Goal: Check status: Check status

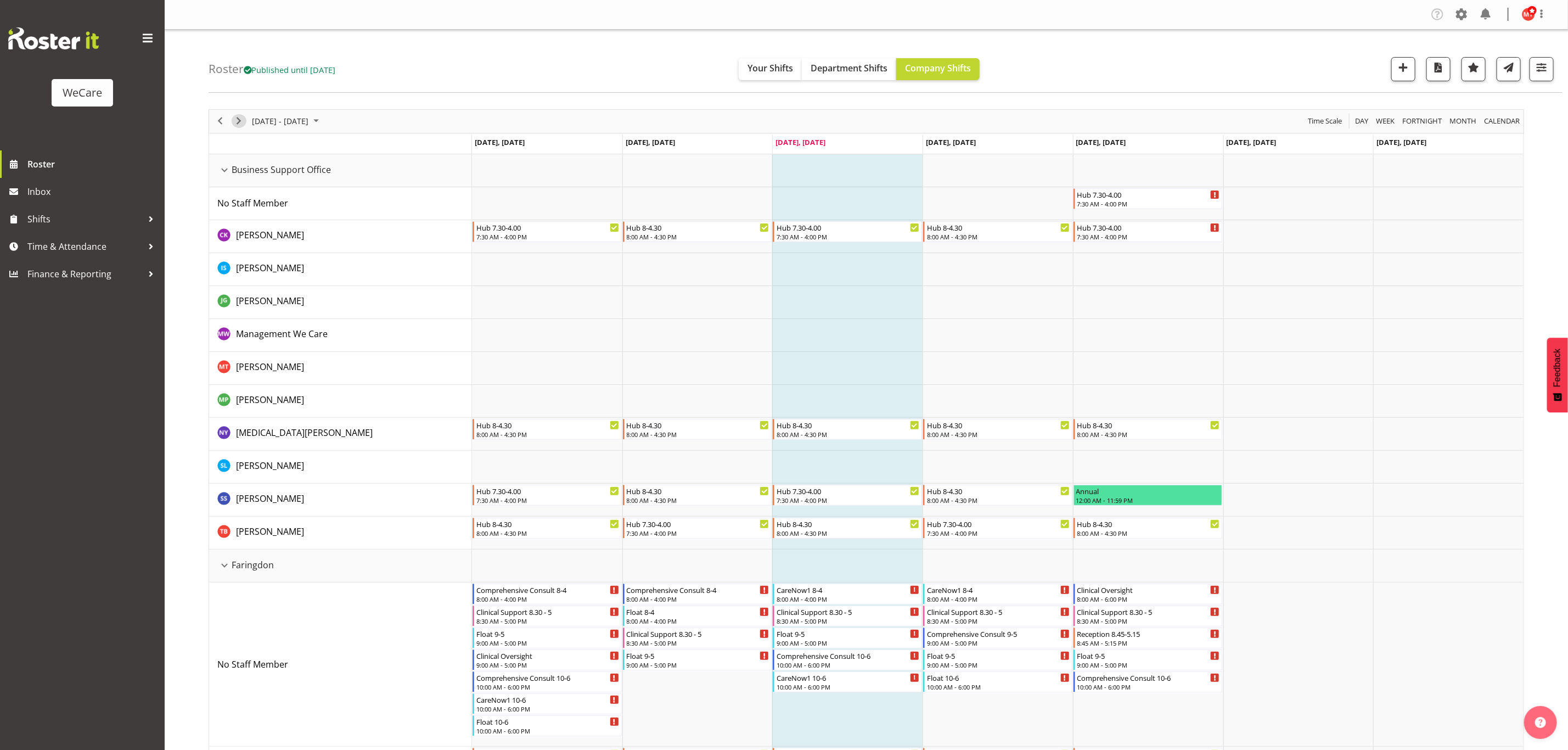
click at [239, 124] on span "Next" at bounding box center [239, 121] width 13 height 13
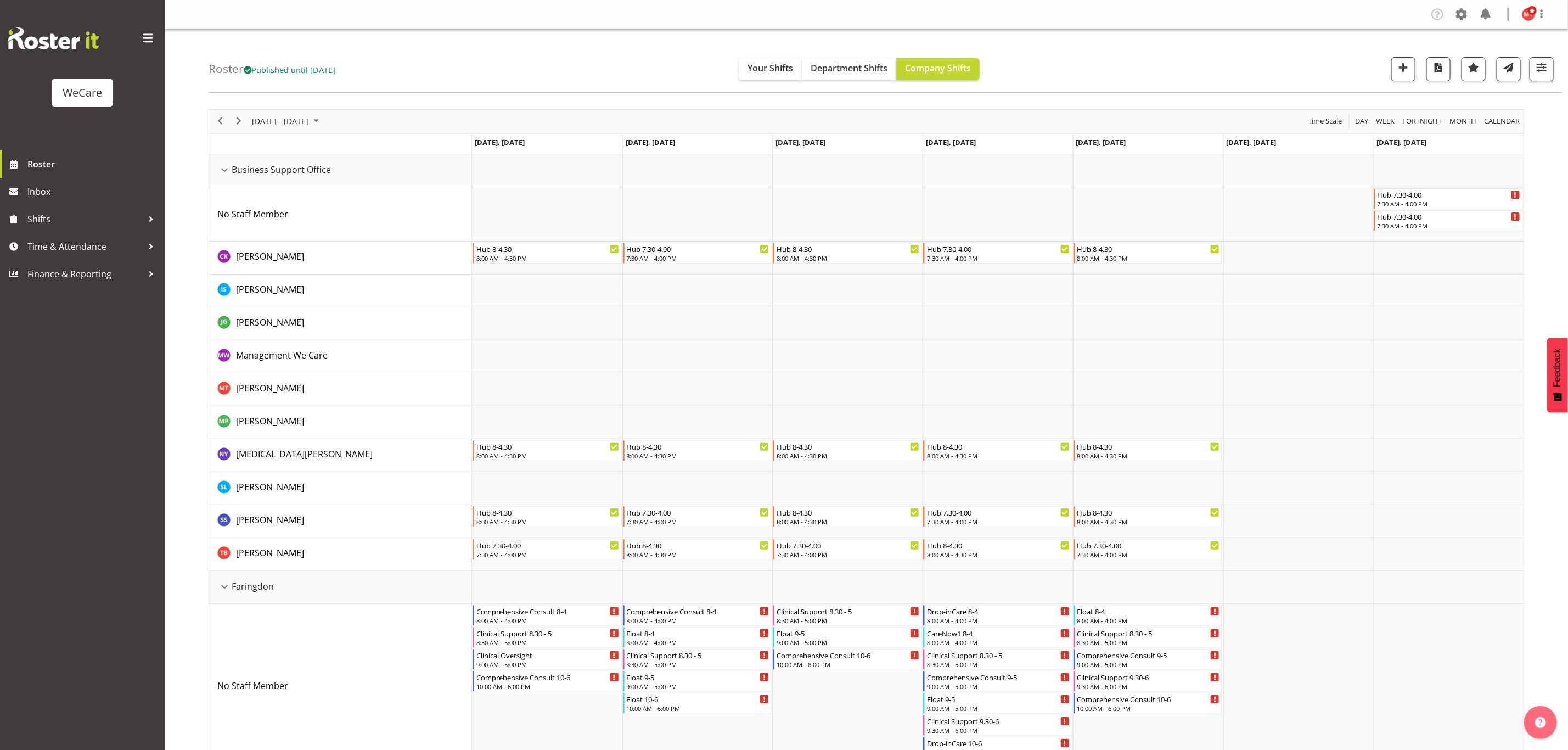
click at [241, 124] on span "Next" at bounding box center [239, 121] width 13 height 13
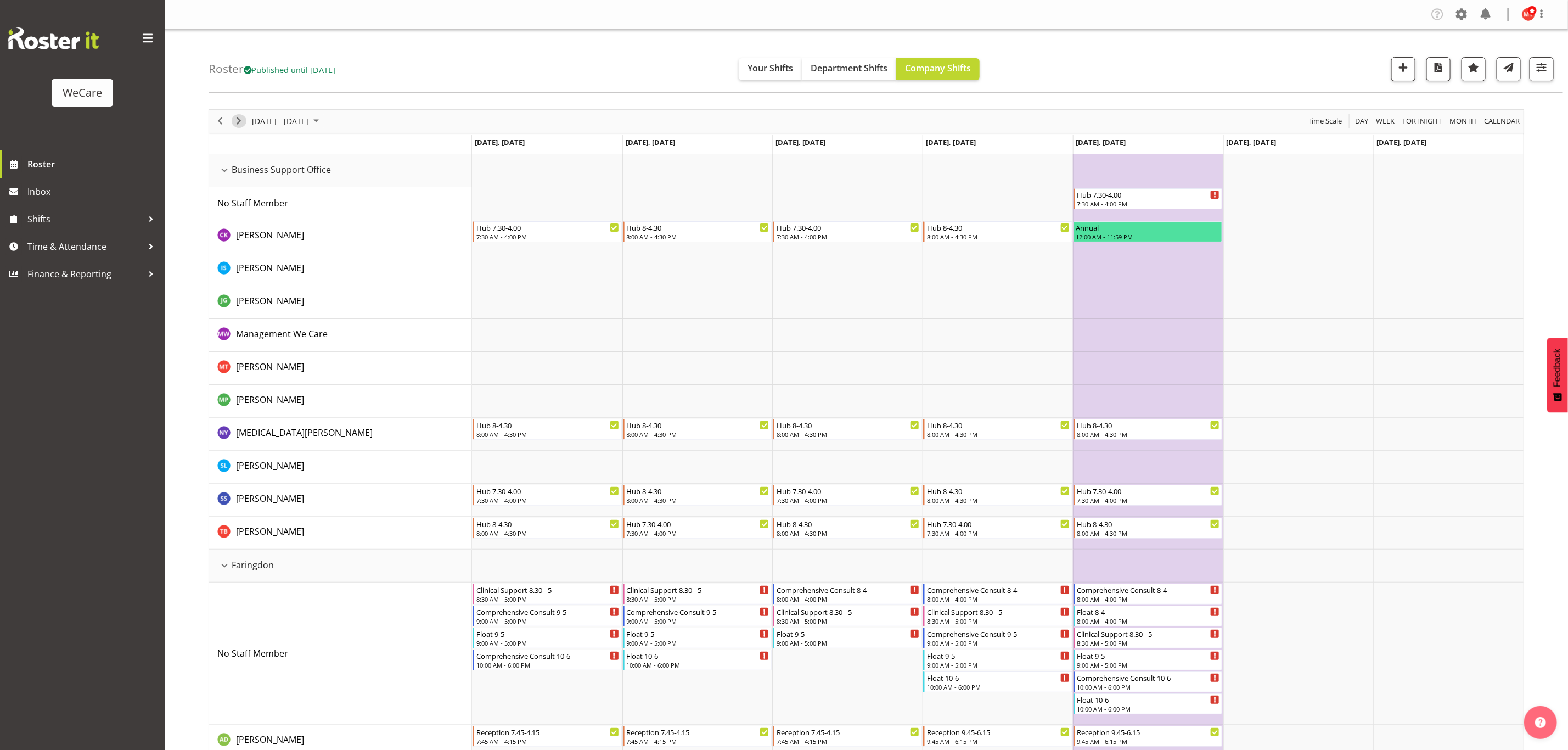
click at [242, 127] on span "Next" at bounding box center [239, 121] width 13 height 13
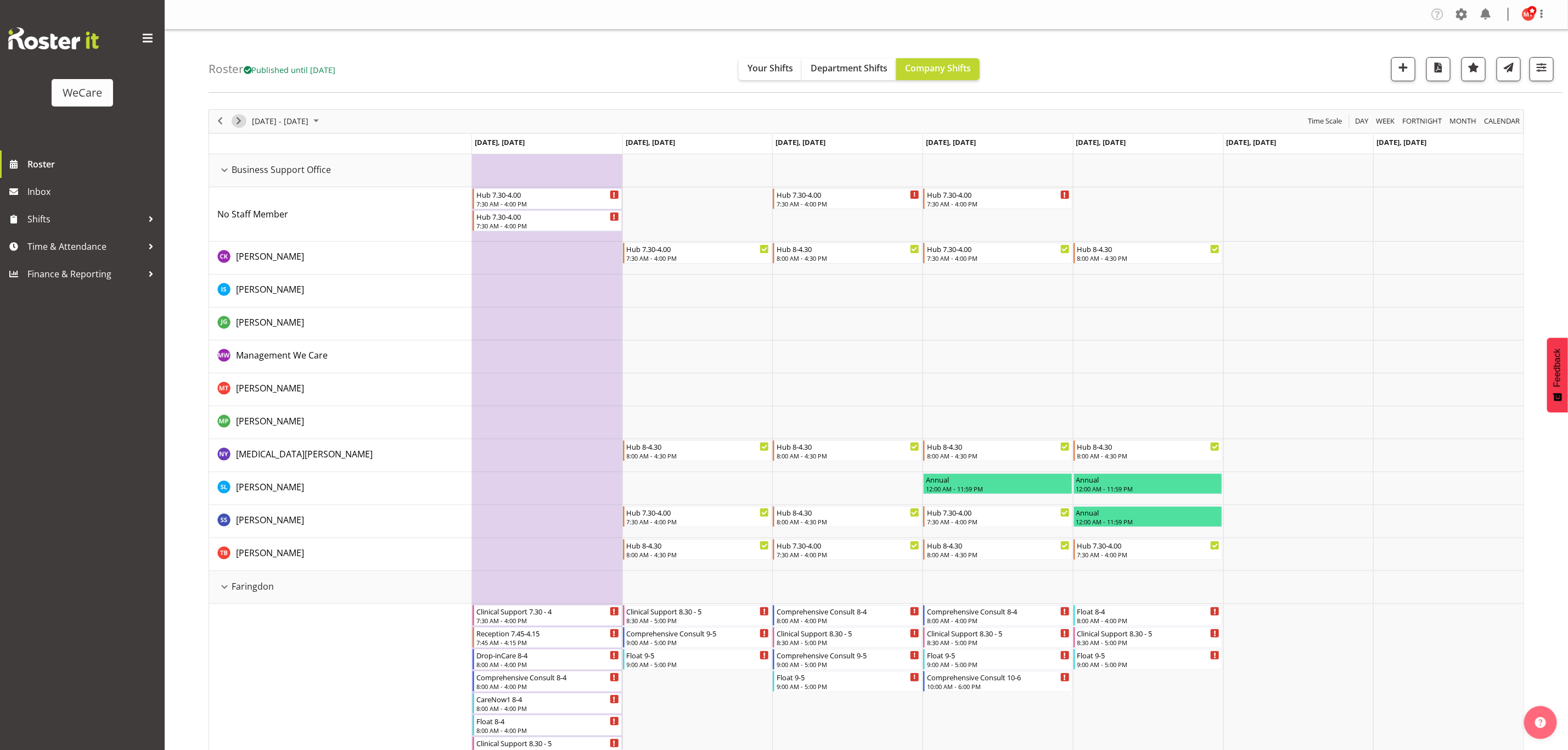
click at [242, 121] on span "Next" at bounding box center [239, 121] width 13 height 13
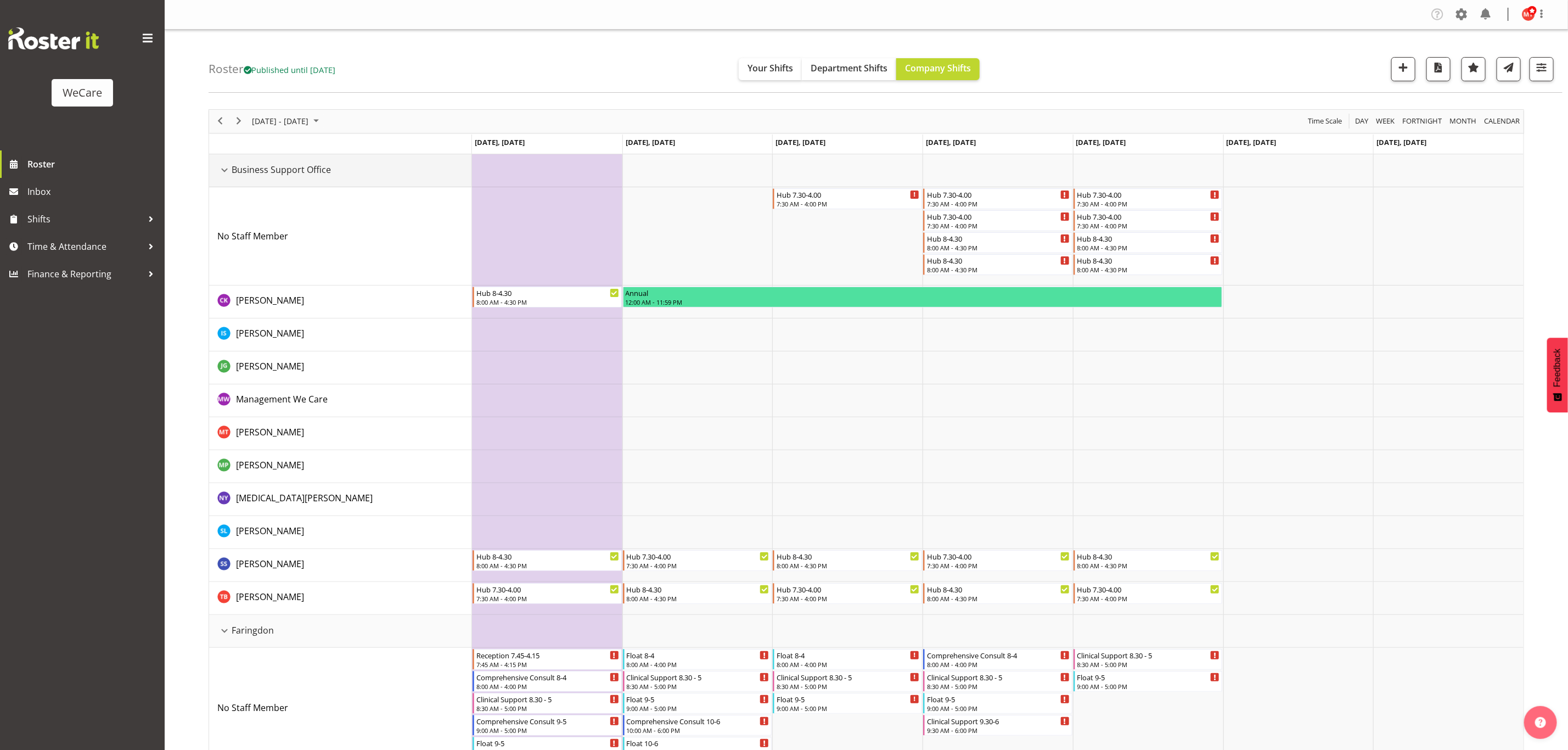
click at [221, 171] on div "Business Support Office resource" at bounding box center [224, 170] width 14 height 14
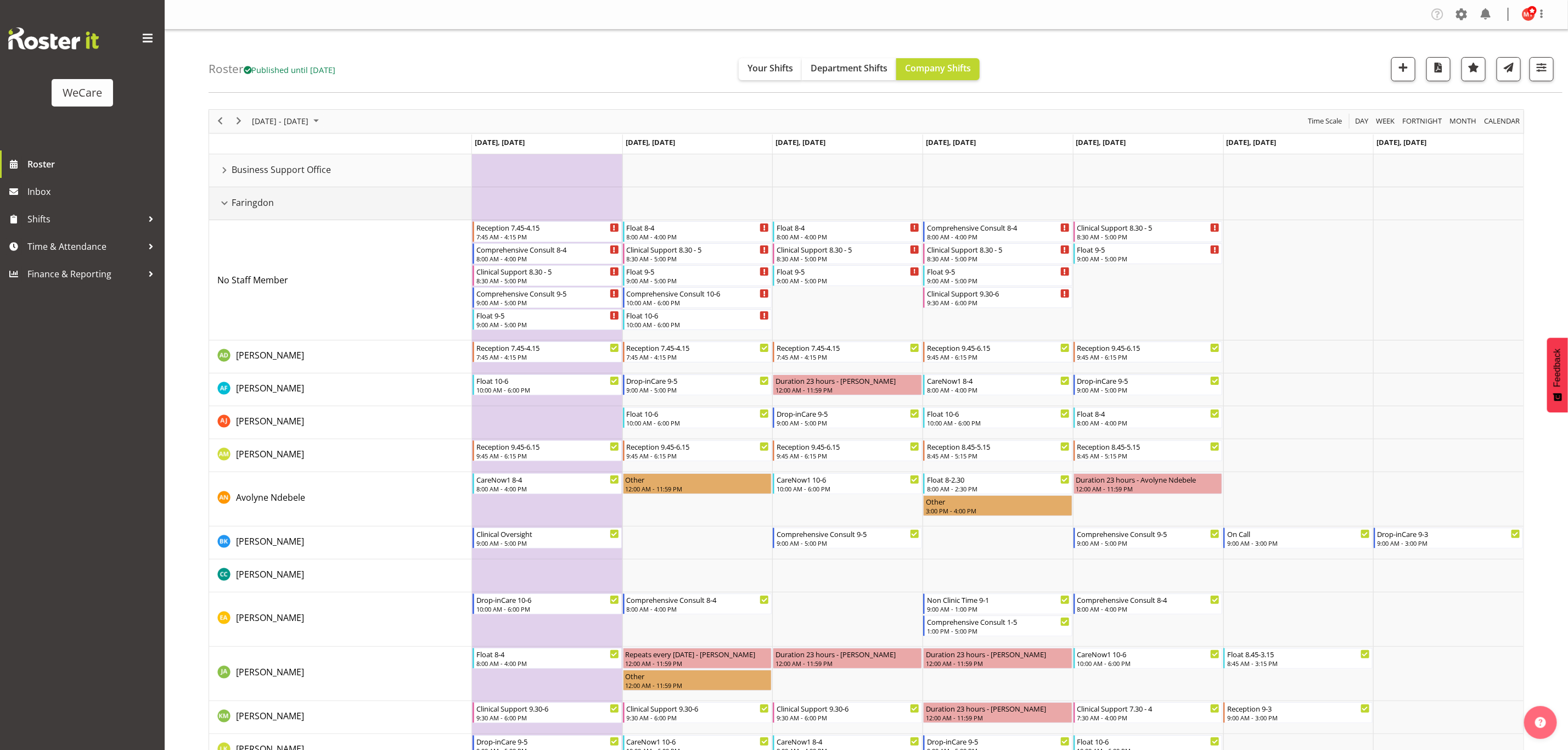
click at [223, 204] on div "Faringdon resource" at bounding box center [224, 203] width 14 height 14
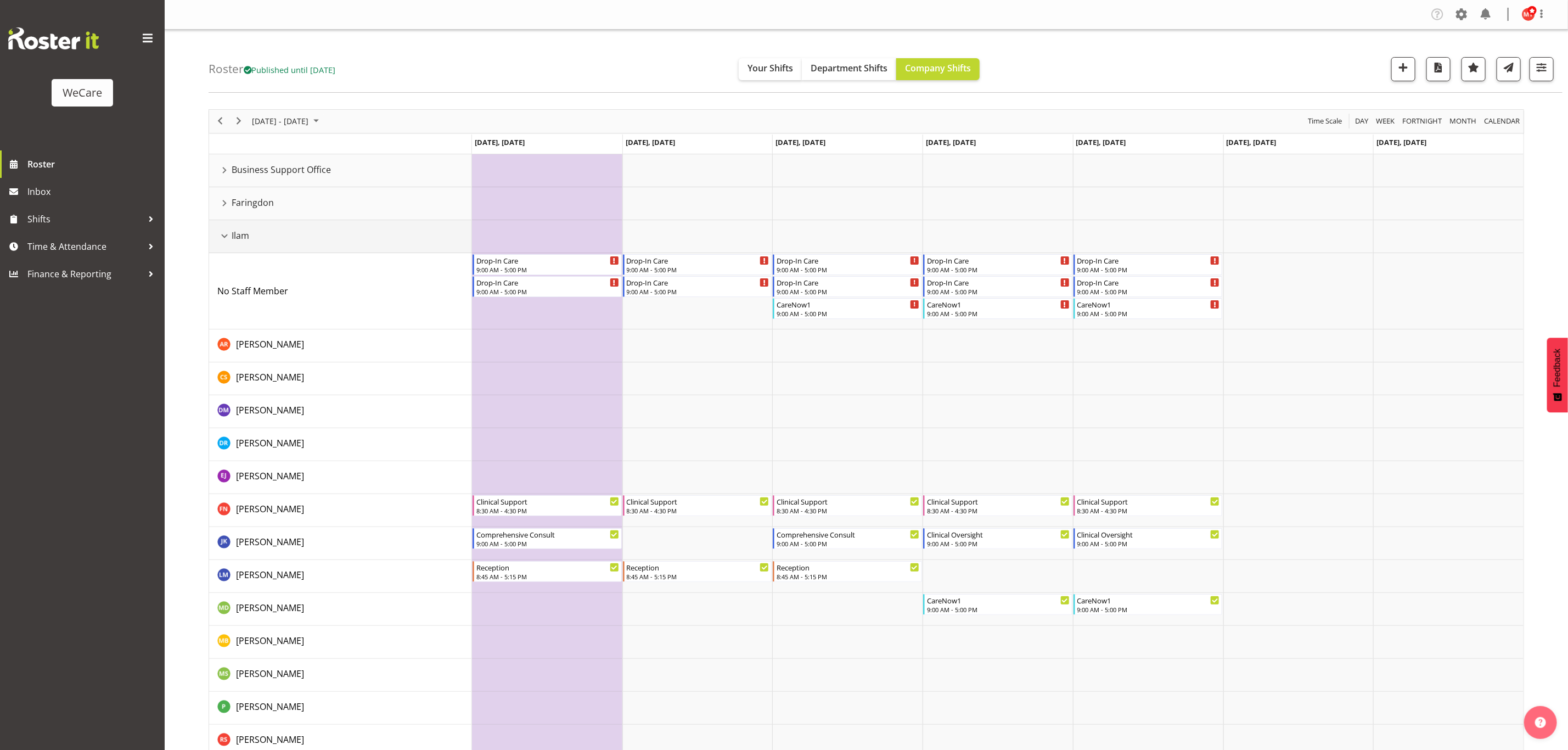
click at [223, 239] on div "Ilam resource" at bounding box center [224, 236] width 14 height 14
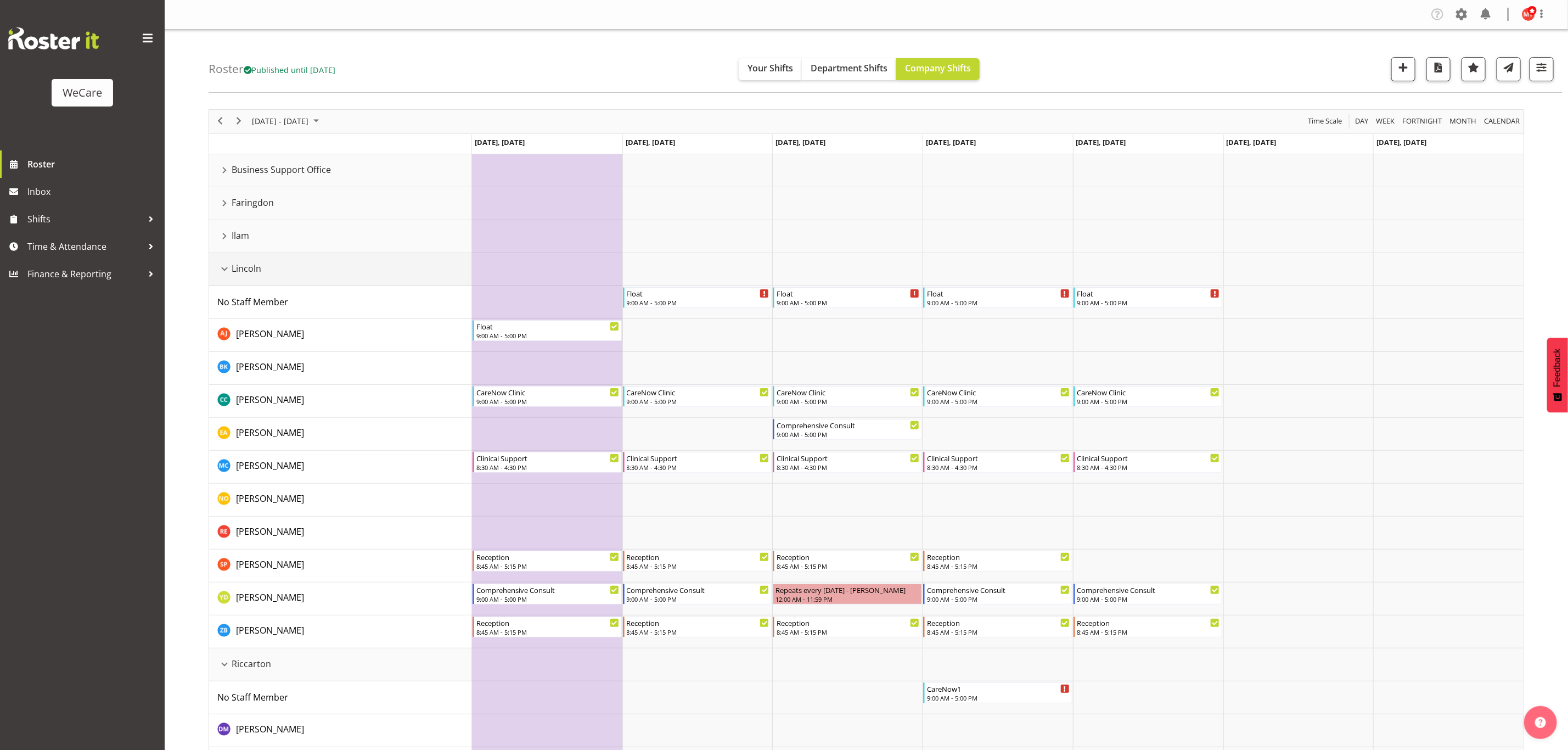
click at [226, 272] on div "Lincoln resource" at bounding box center [224, 269] width 14 height 14
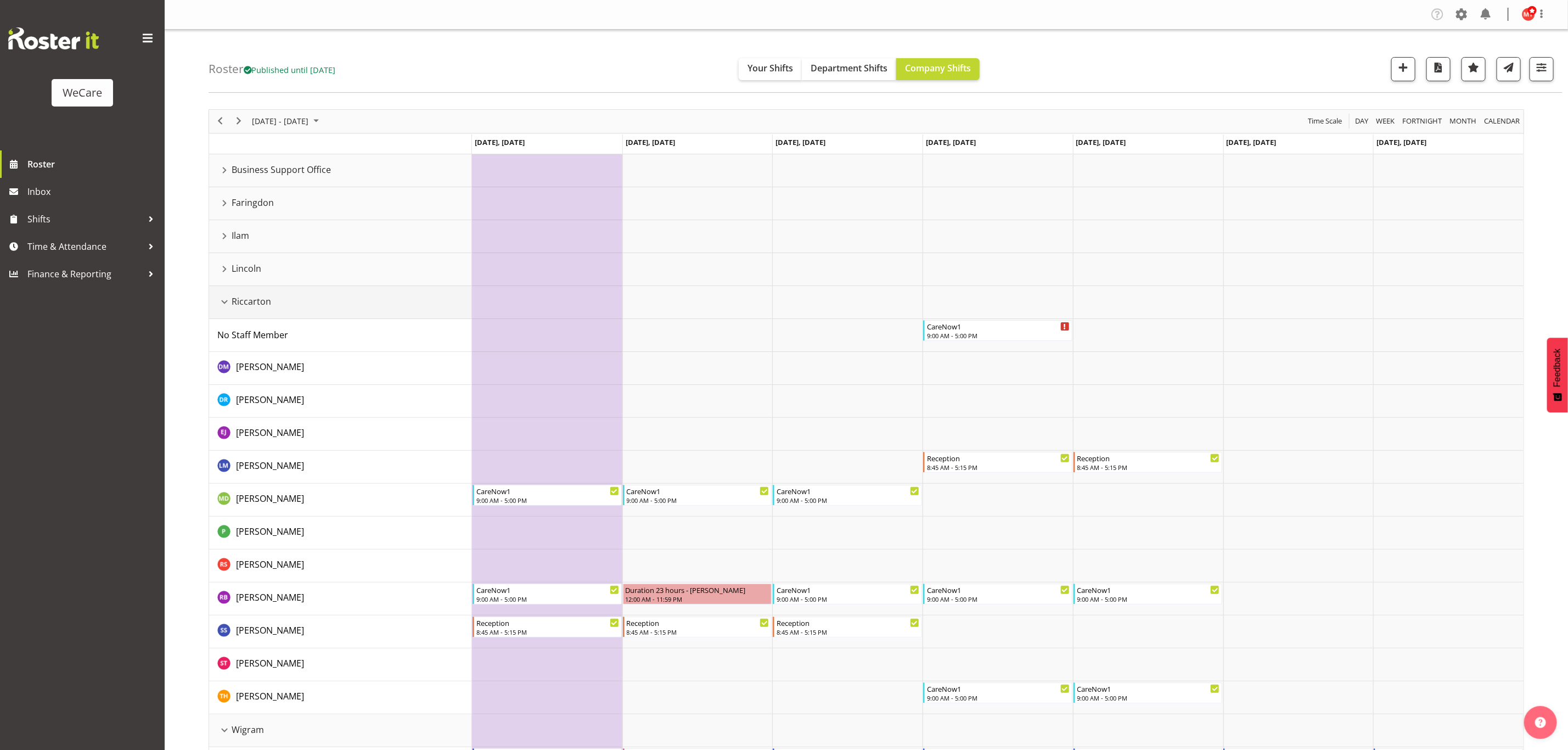
click at [220, 301] on div "Riccarton resource" at bounding box center [224, 302] width 14 height 14
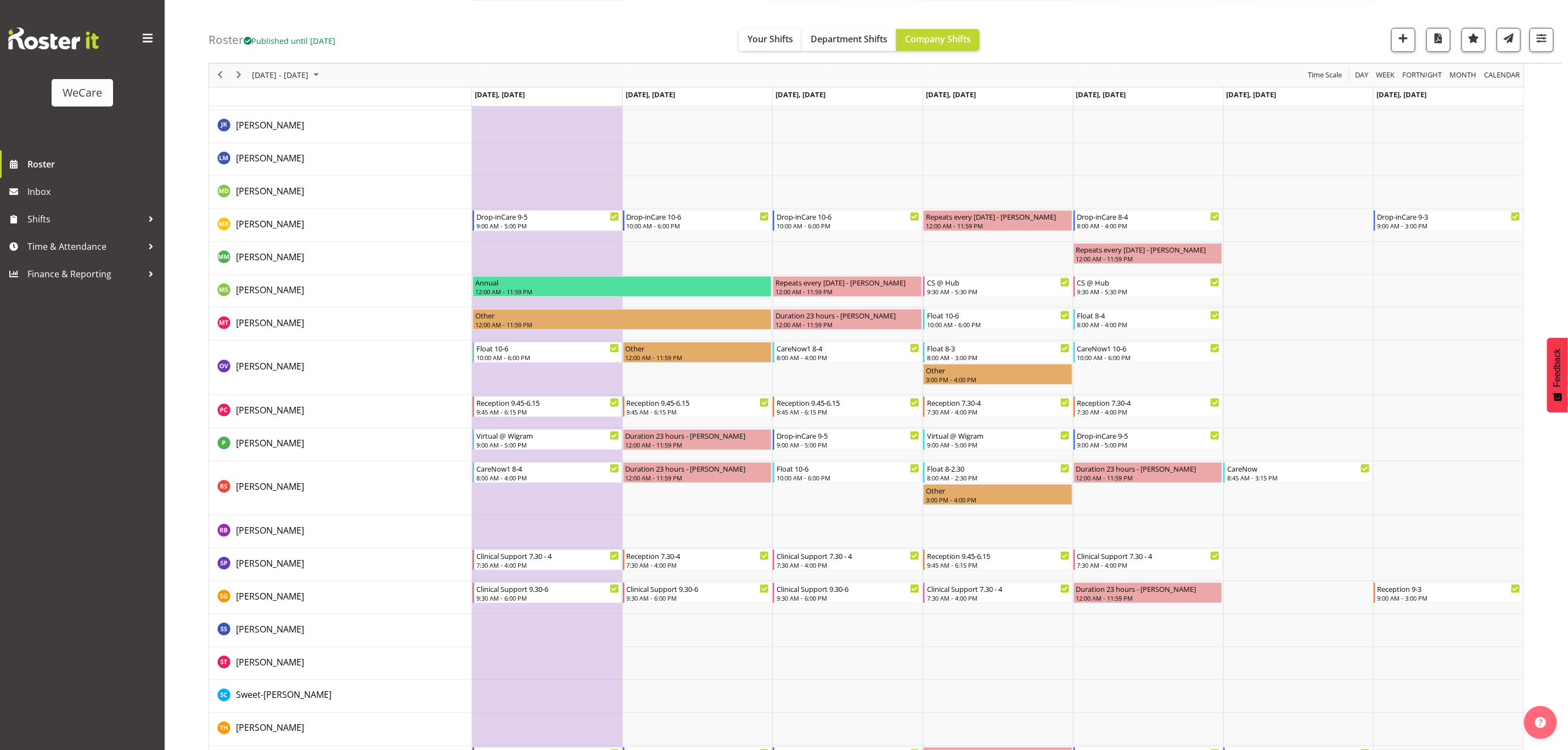
scroll to position [938, 0]
